Goal: Task Accomplishment & Management: Manage account settings

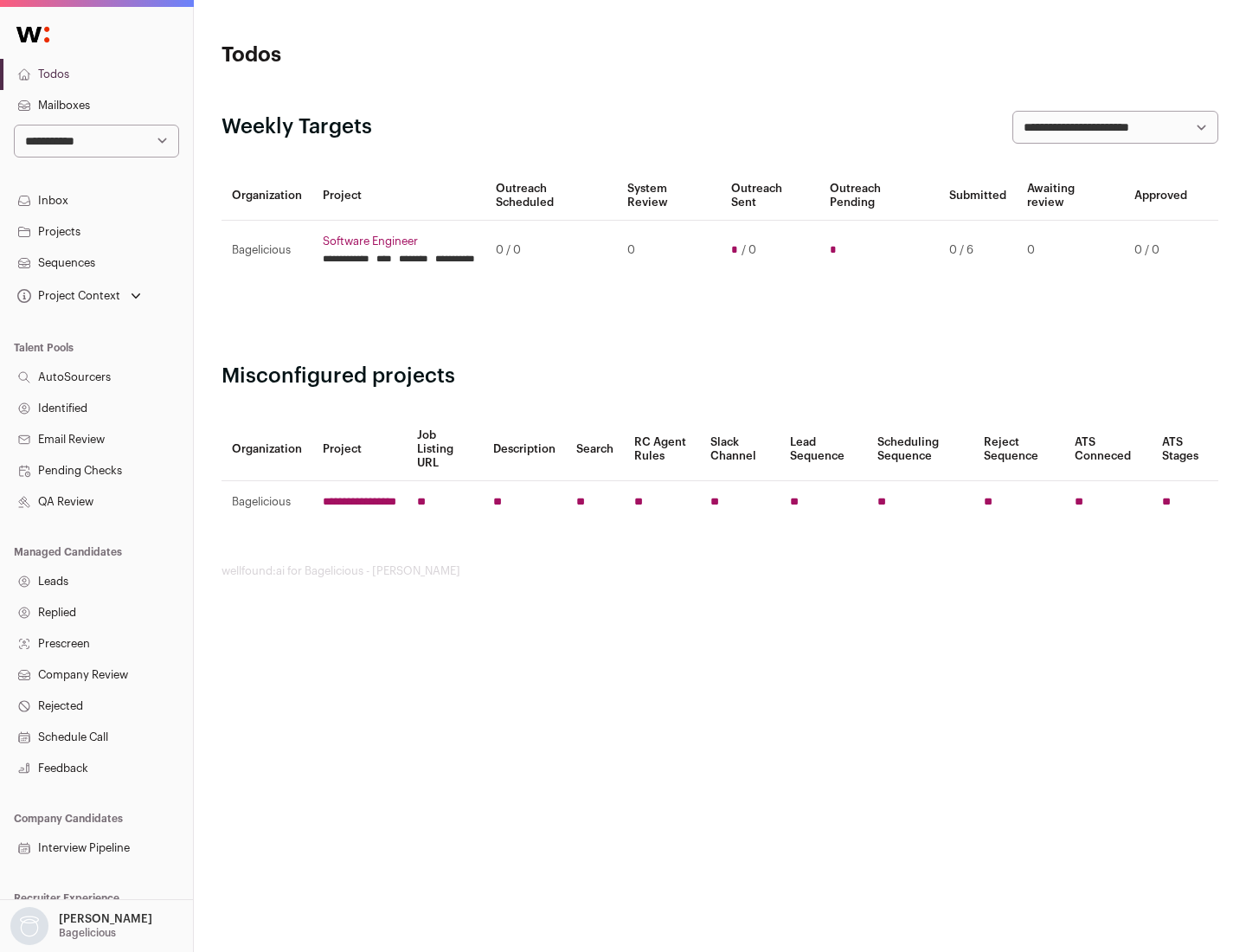
click at [96, 231] on link "Projects" at bounding box center [96, 231] width 193 height 31
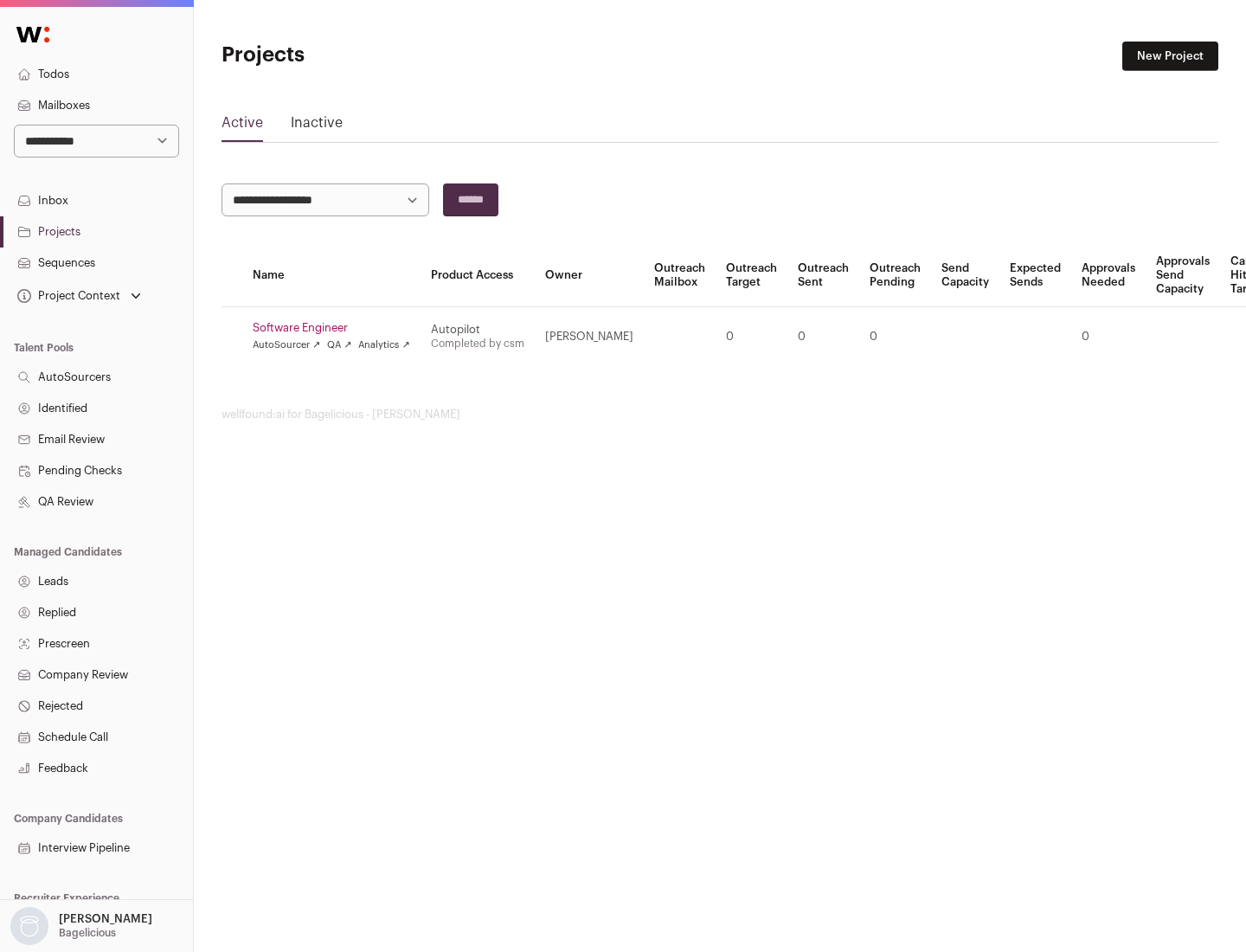
click at [336, 328] on link "Software Engineer" at bounding box center [332, 328] width 158 height 14
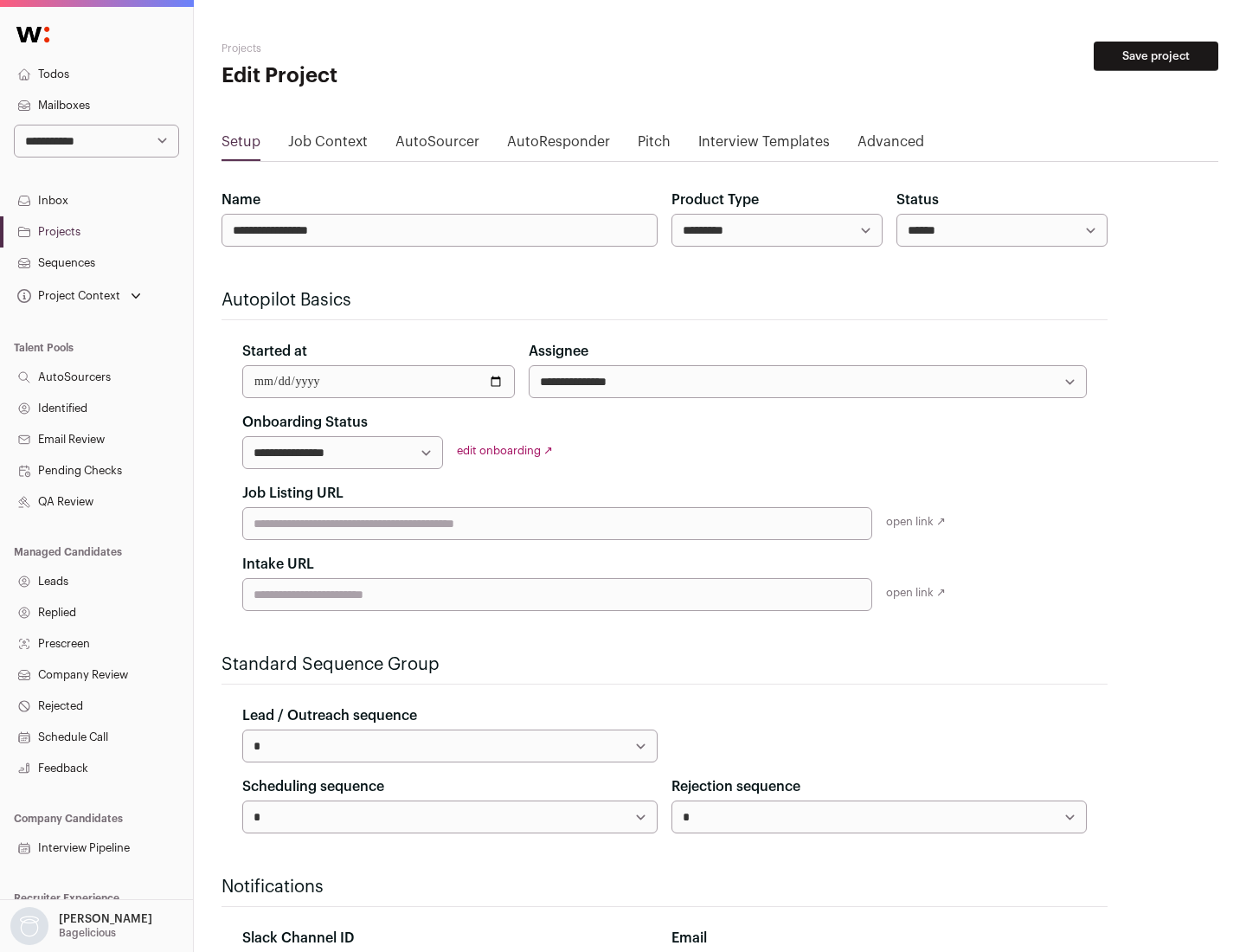
click at [1156, 56] on button "Save project" at bounding box center [1156, 55] width 125 height 29
